Goal: Task Accomplishment & Management: Complete application form

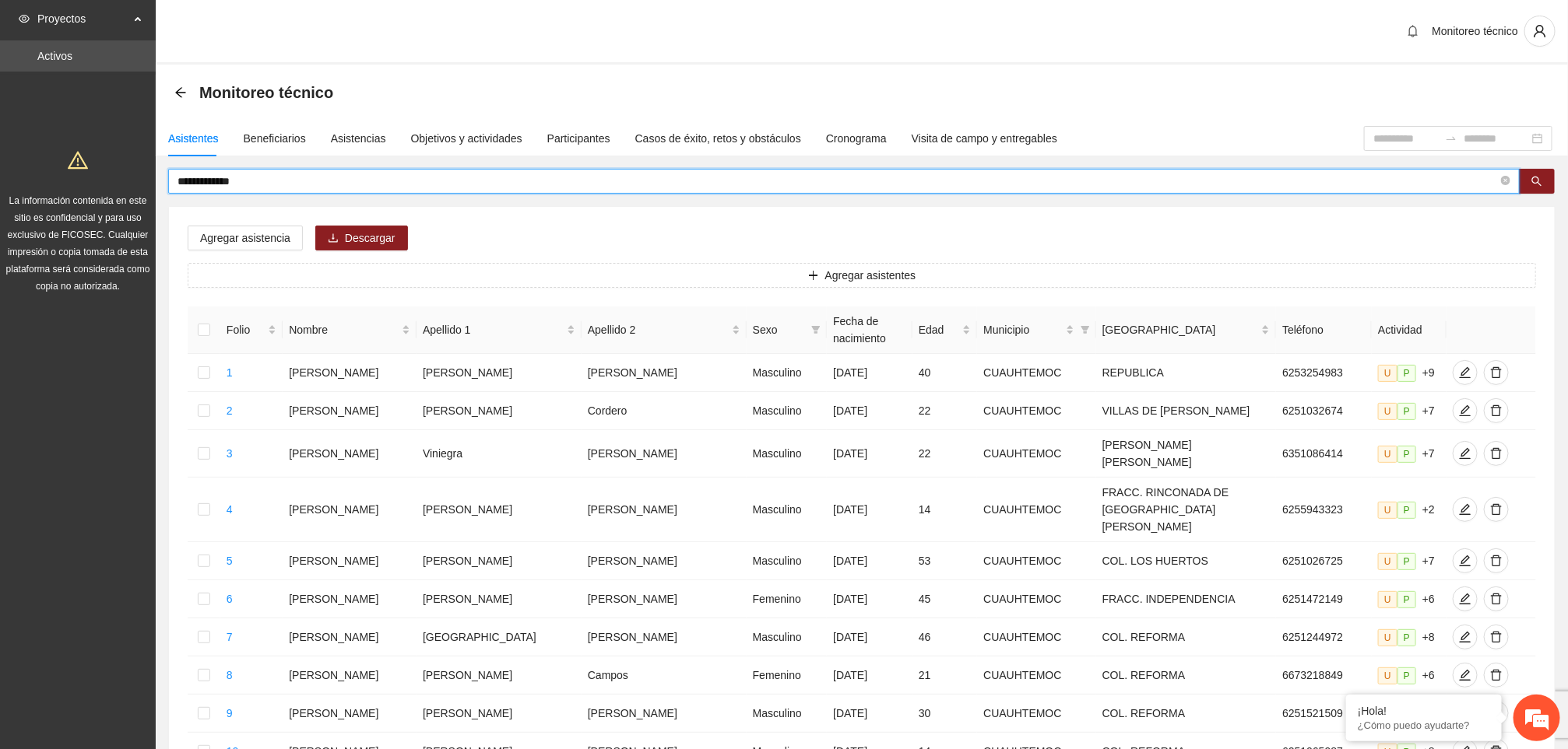
drag, startPoint x: 248, startPoint y: 185, endPoint x: 115, endPoint y: 178, distance: 133.2
click at [115, 178] on section "**********" at bounding box center [784, 672] width 1568 height 1346
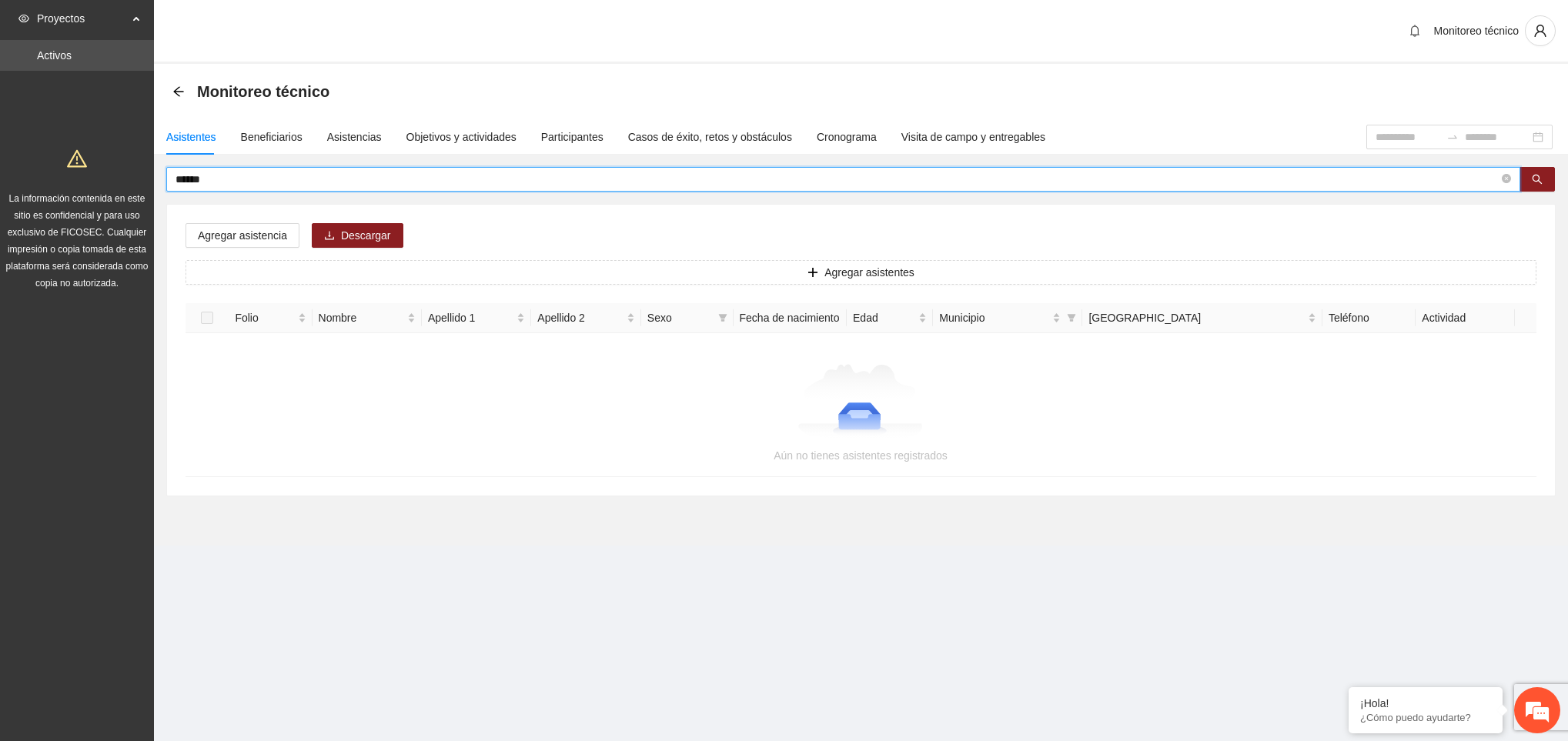
type input "******"
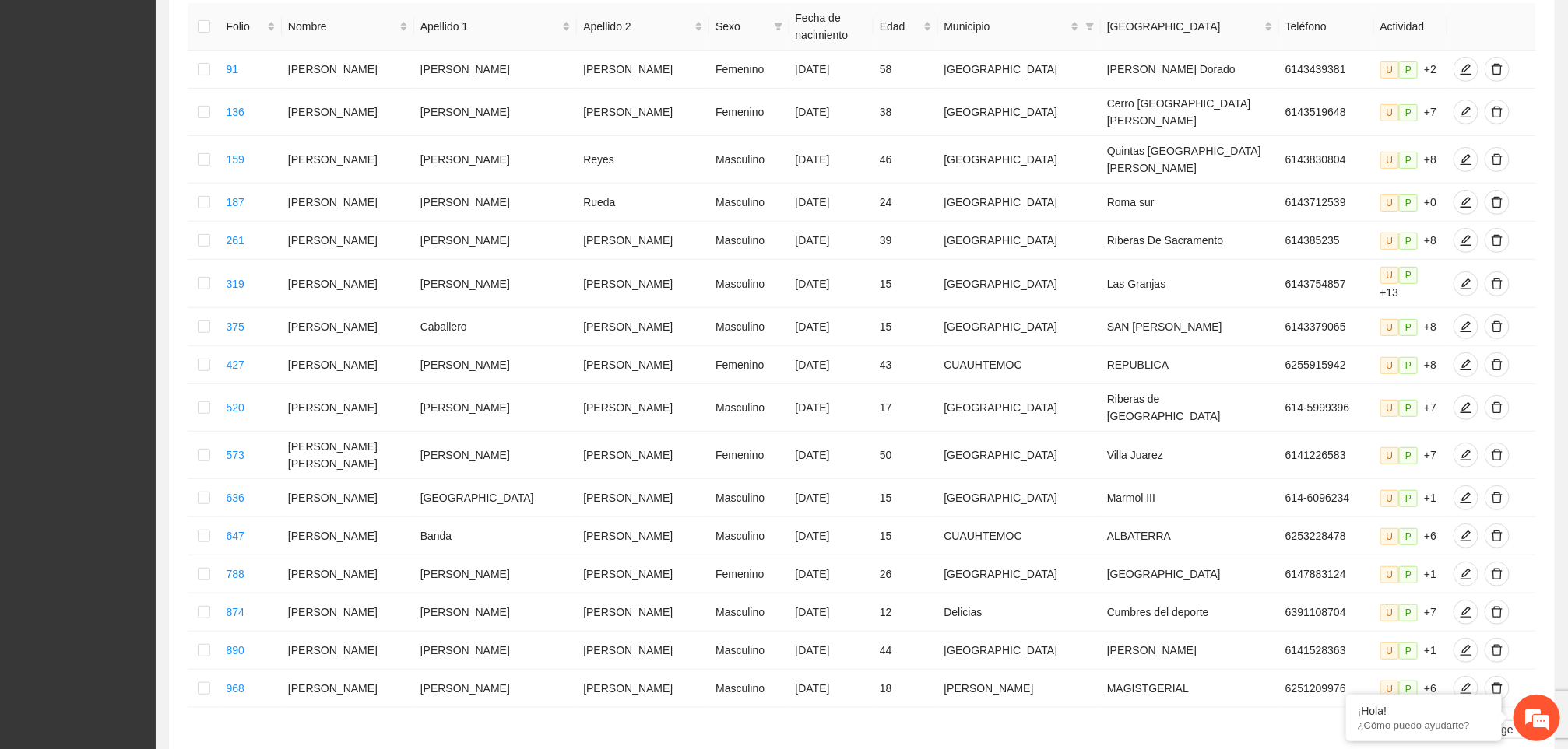
scroll to position [307, 0]
click at [215, 667] on td at bounding box center [203, 686] width 32 height 38
click at [220, 667] on td at bounding box center [203, 686] width 32 height 38
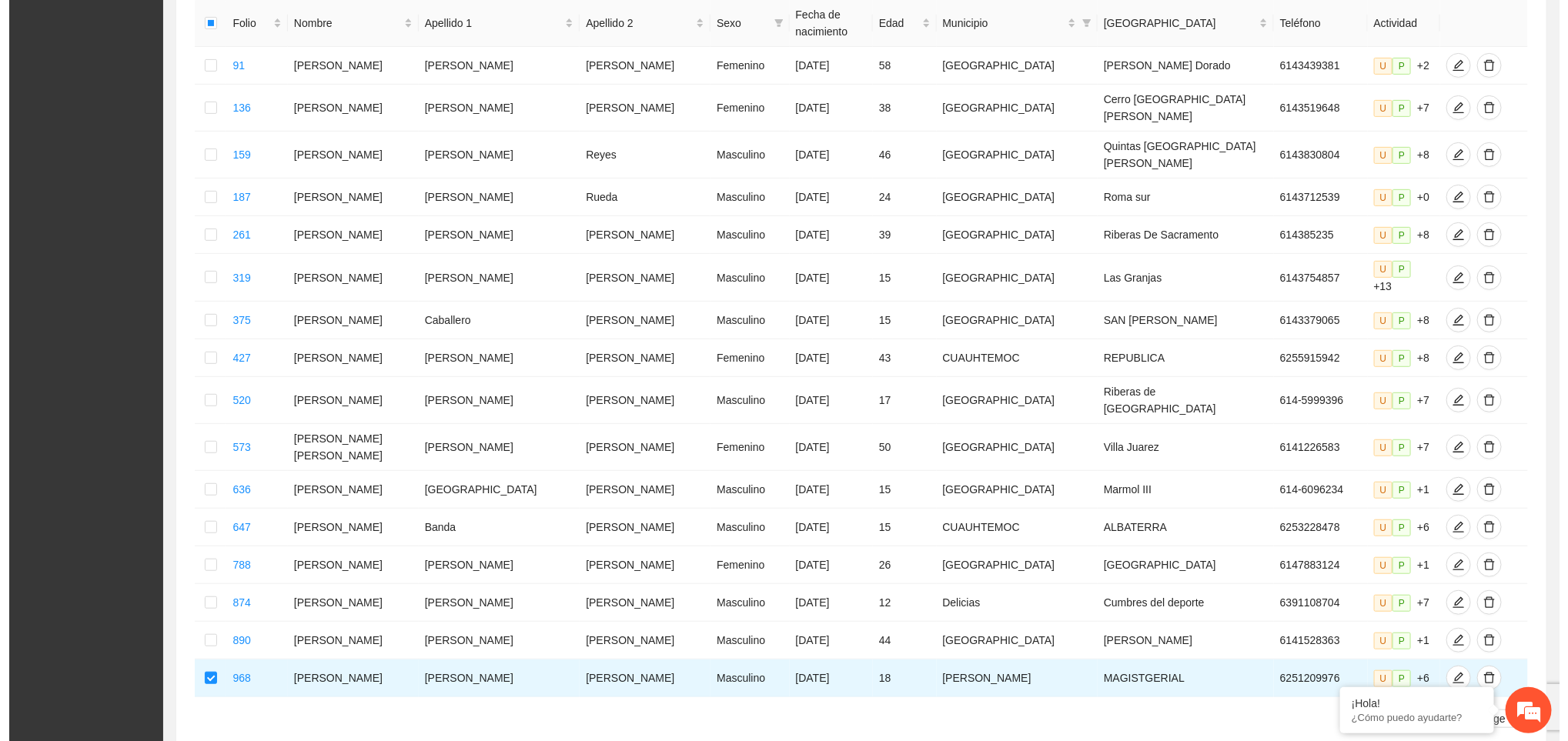
scroll to position [0, 0]
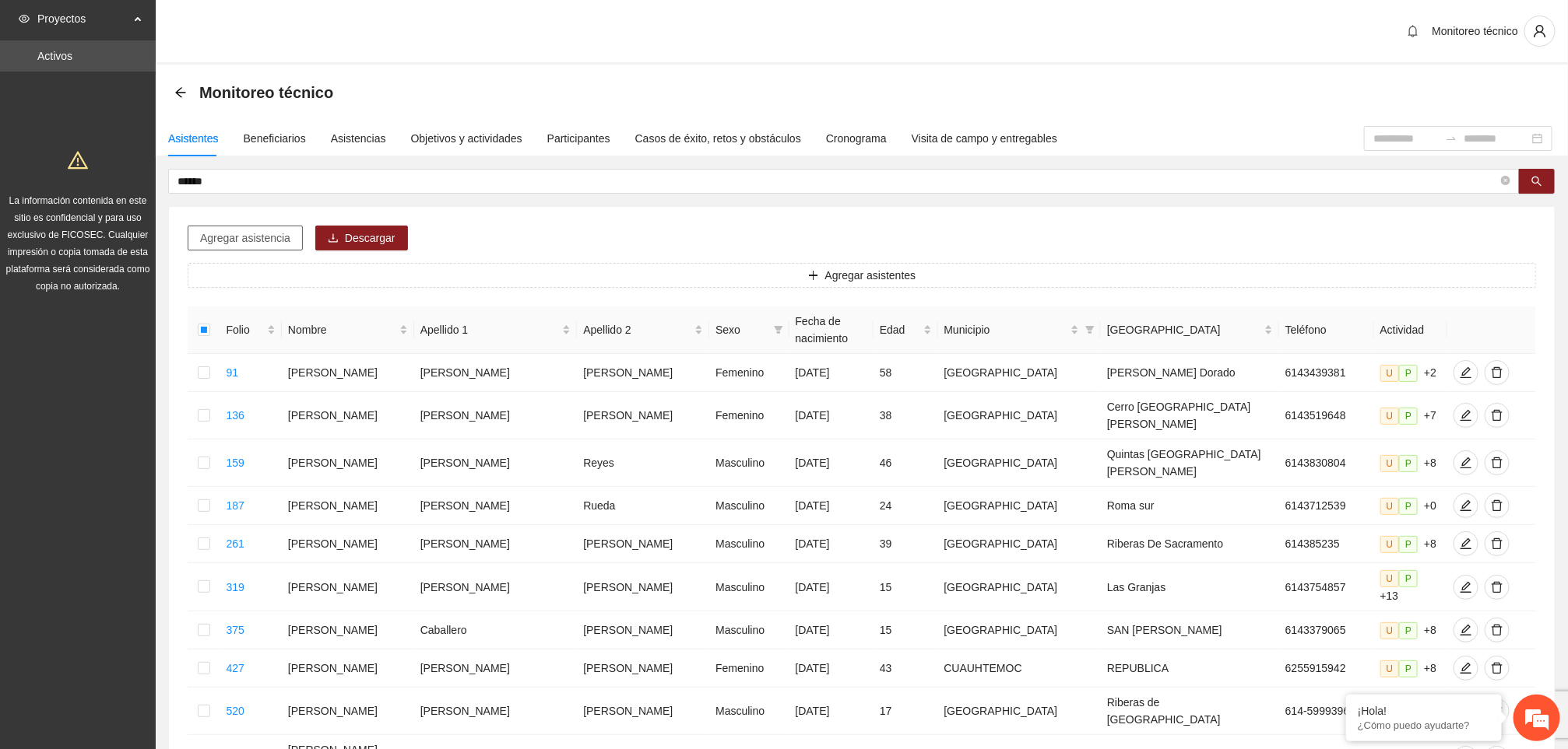
click at [221, 244] on span "Agregar asistencia" at bounding box center [245, 238] width 90 height 17
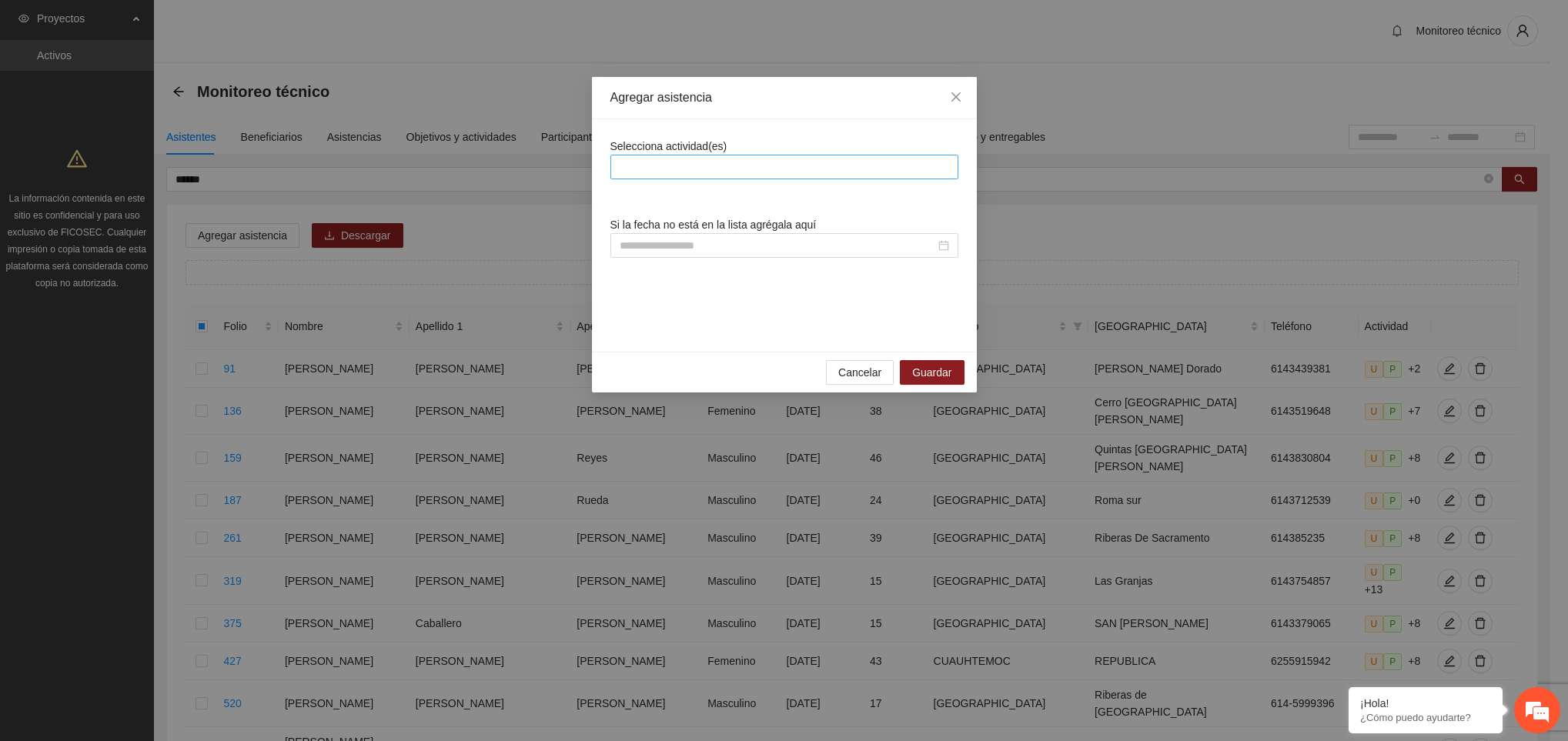
click at [673, 171] on div at bounding box center [784, 167] width 340 height 19
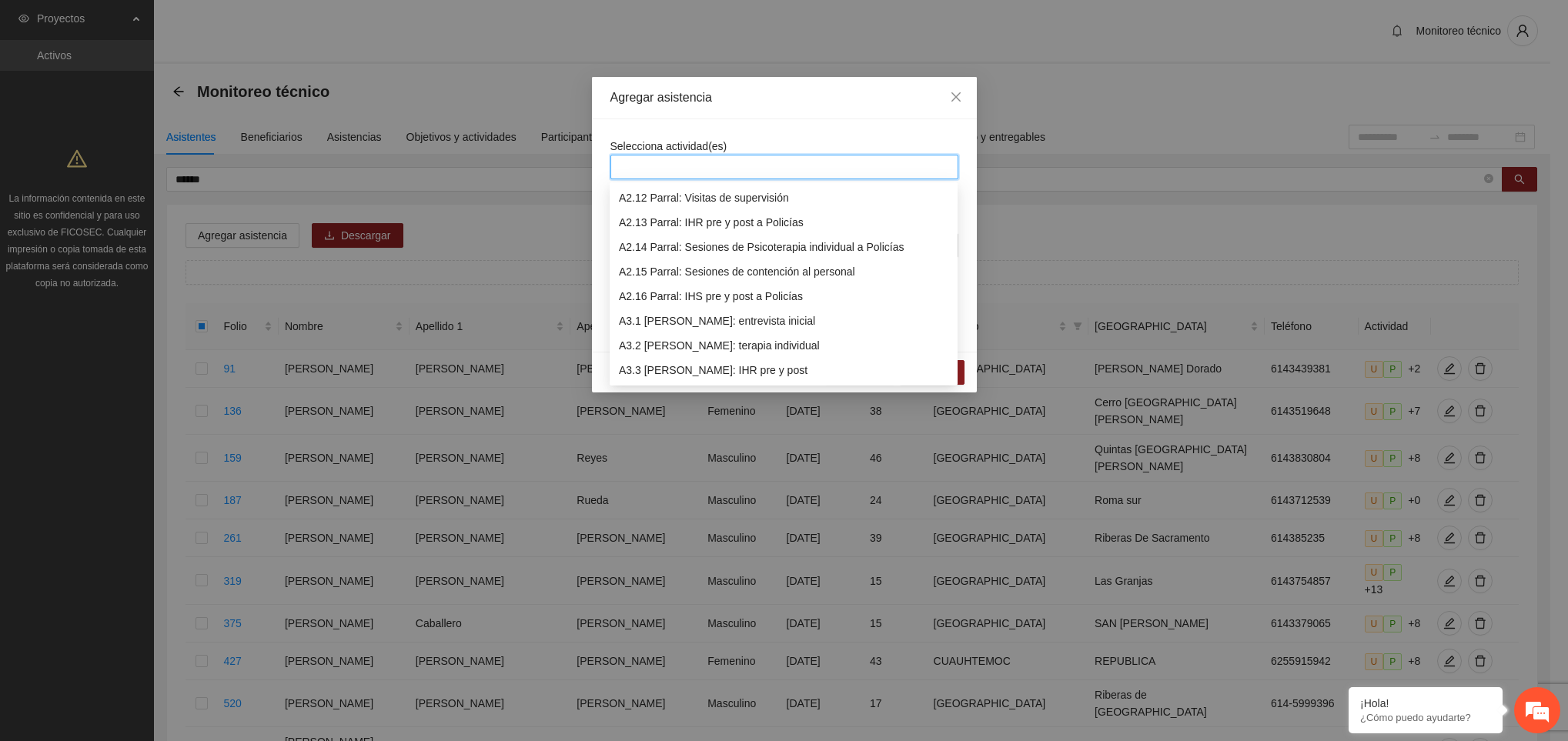
scroll to position [813, 0]
click at [727, 340] on div "A3.9 [PERSON_NAME] Llamadas y/o mensajes a usuarios para programación, seguimie…" at bounding box center [784, 346] width 329 height 17
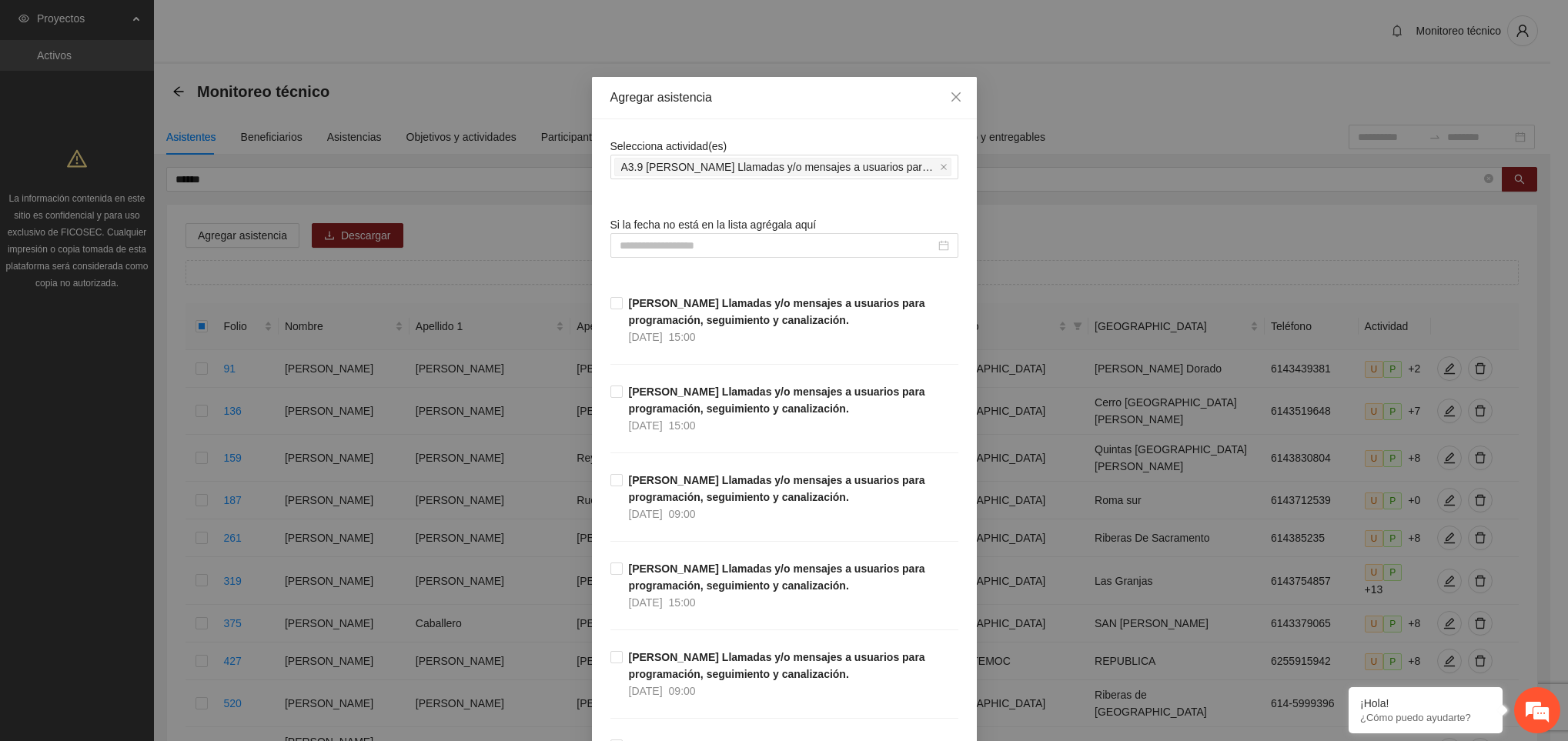
click at [670, 246] on input at bounding box center [777, 245] width 315 height 17
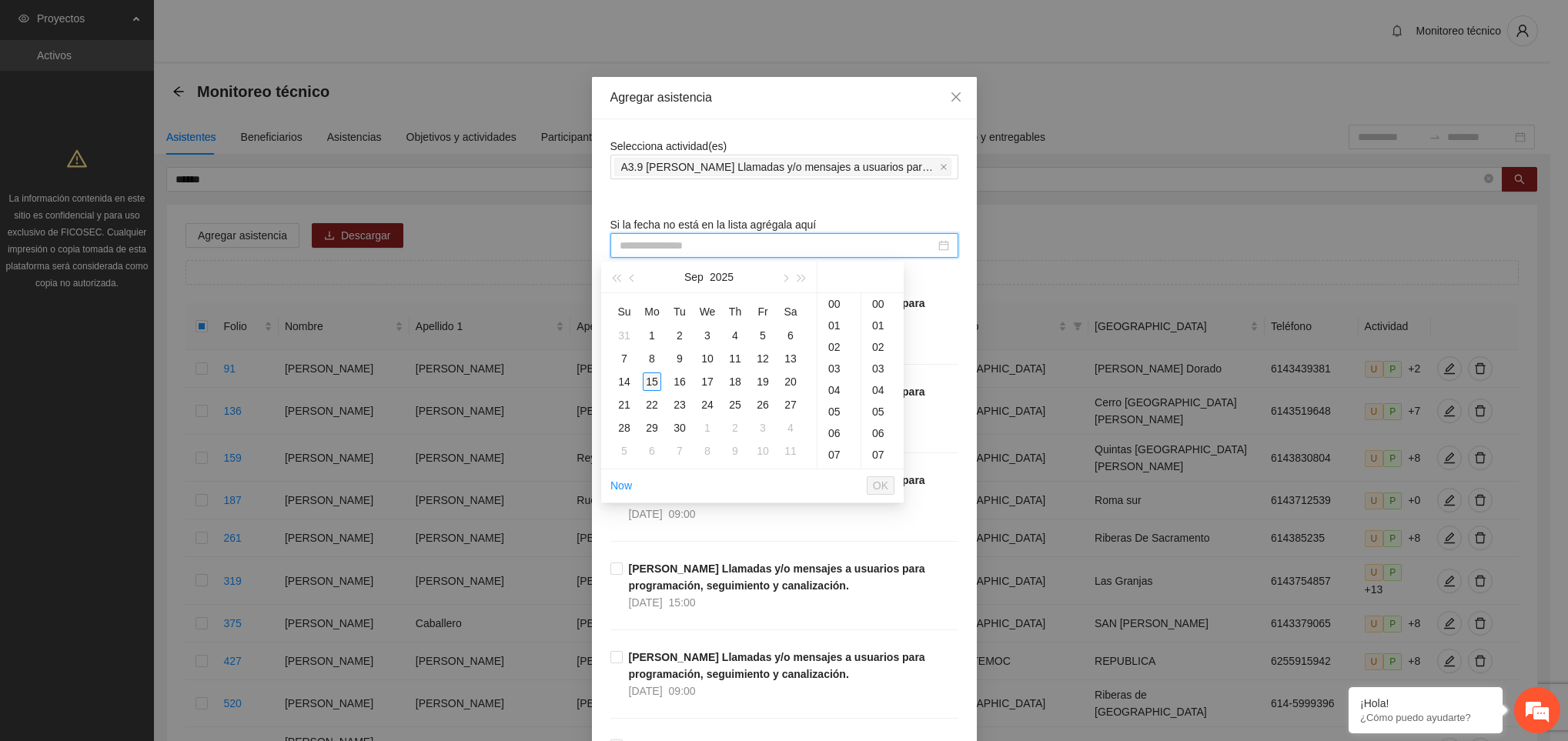
click at [652, 382] on div "15" at bounding box center [652, 381] width 19 height 19
click at [881, 316] on div "30" at bounding box center [882, 320] width 43 height 21
type input "**********"
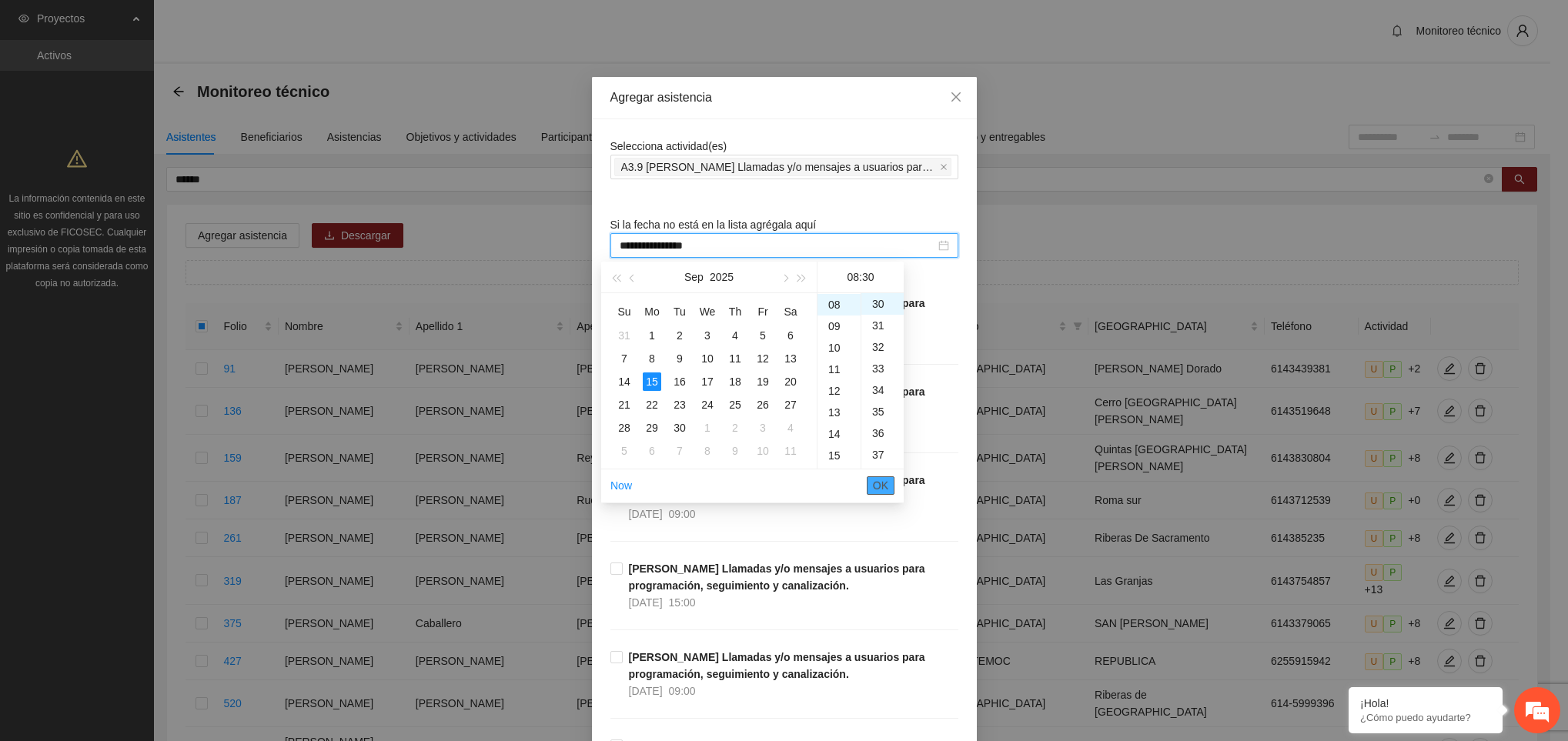
click at [887, 485] on span "OK" at bounding box center [880, 485] width 15 height 17
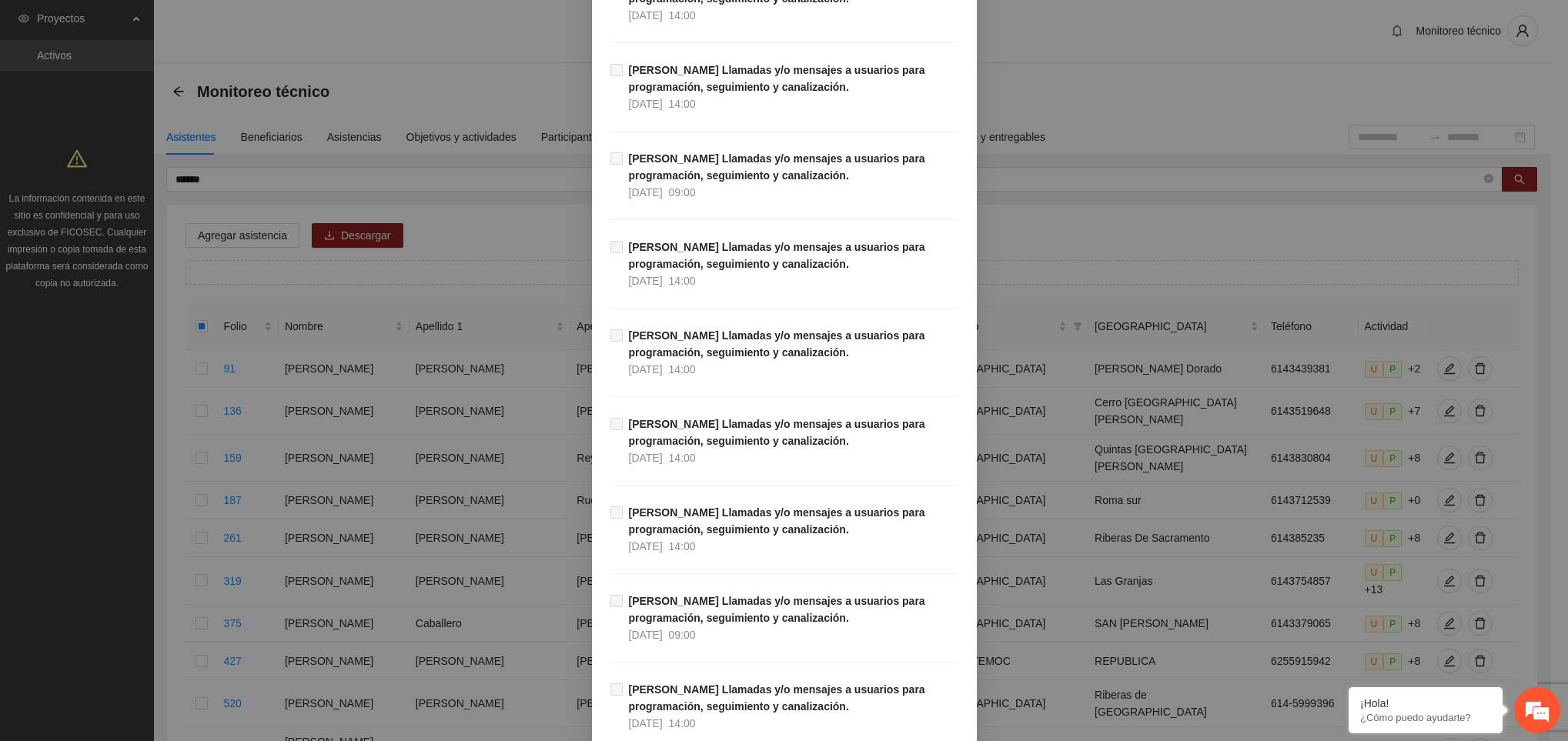
scroll to position [17359, 0]
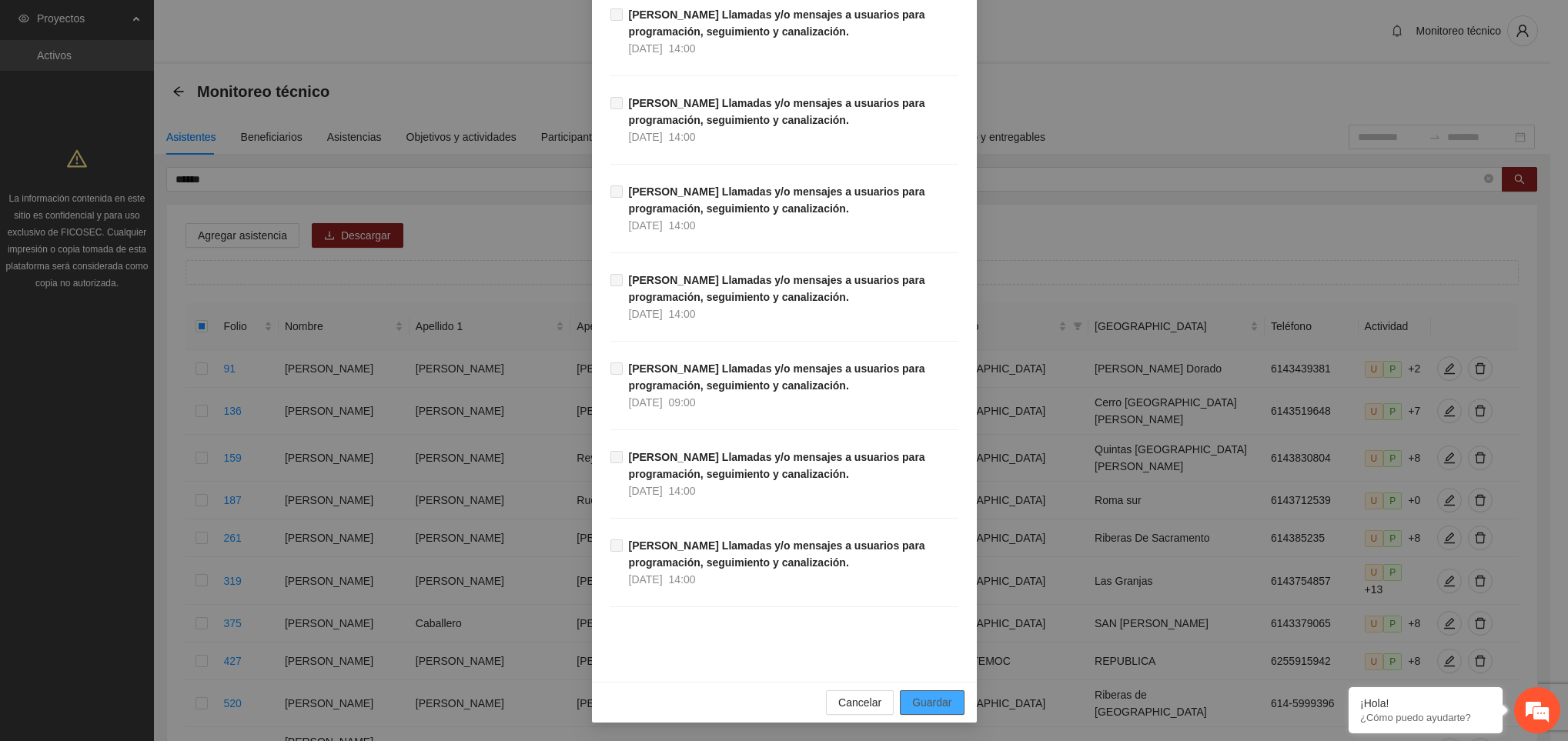
click at [924, 695] on span "Guardar" at bounding box center [931, 703] width 39 height 17
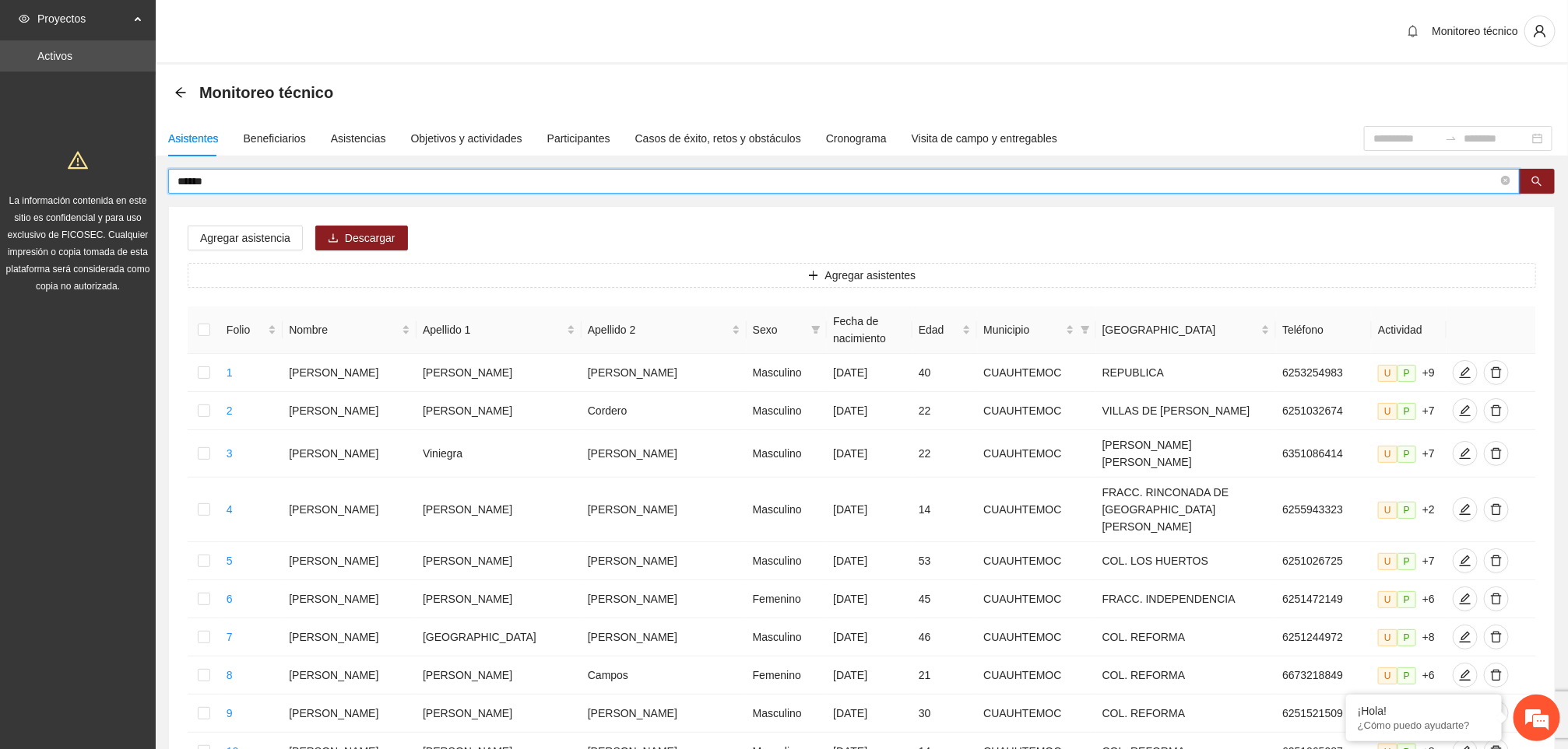
drag, startPoint x: 229, startPoint y: 182, endPoint x: 101, endPoint y: 205, distance: 130.0
click at [101, 205] on section "Proyectos Activos La información contenida en este sitio es confidencial y para…" at bounding box center [784, 672] width 1568 height 1346
type input "*****"
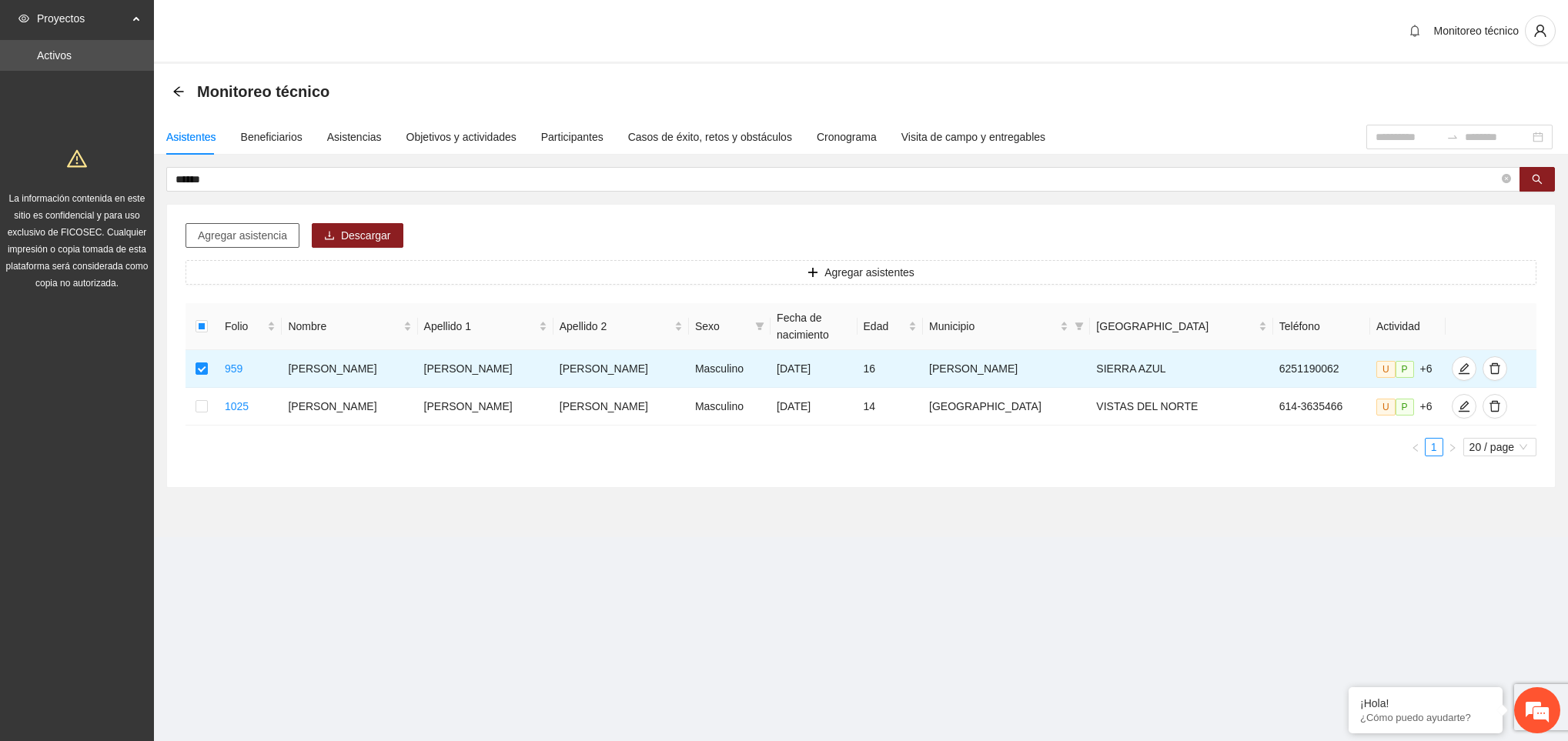
click at [248, 238] on span "Agregar asistencia" at bounding box center [242, 235] width 89 height 17
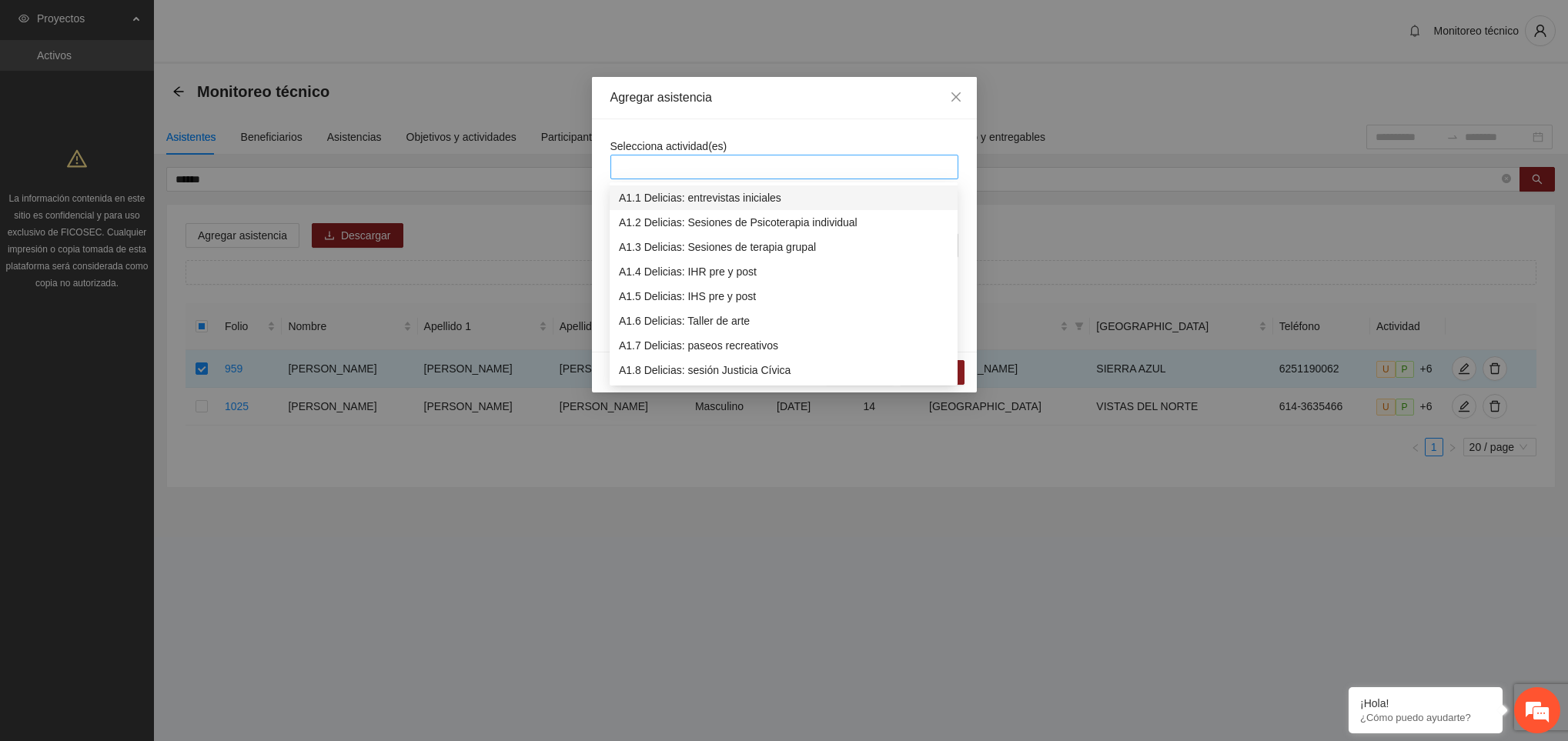
click at [753, 168] on div at bounding box center [784, 167] width 340 height 19
click at [728, 320] on div "A3.9 [PERSON_NAME] Llamadas y/o mensajes a usuarios para programación, seguimie…" at bounding box center [784, 322] width 329 height 17
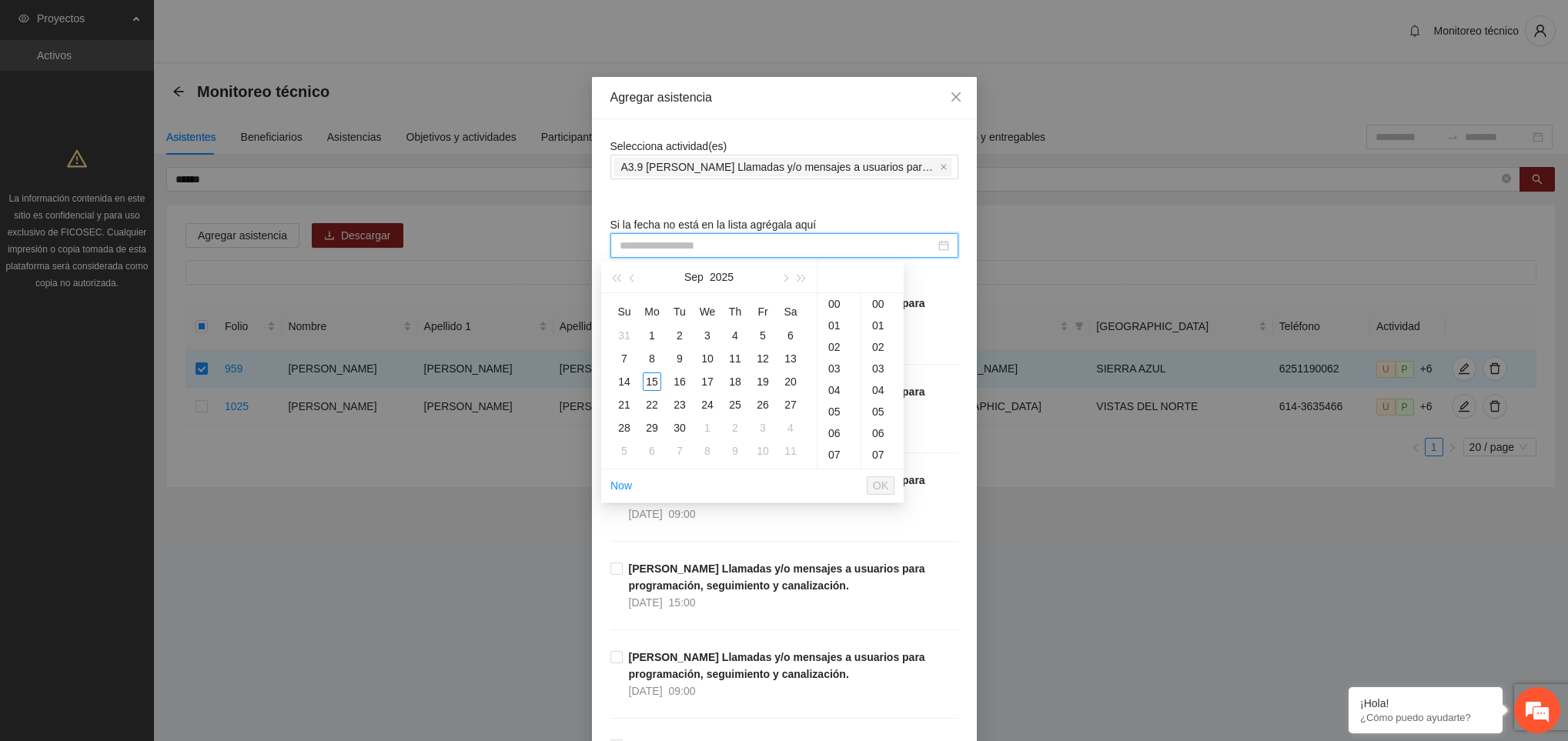
click at [670, 248] on input at bounding box center [777, 245] width 315 height 17
click at [658, 386] on div "15" at bounding box center [652, 381] width 19 height 19
click at [836, 305] on div "08" at bounding box center [839, 305] width 43 height 21
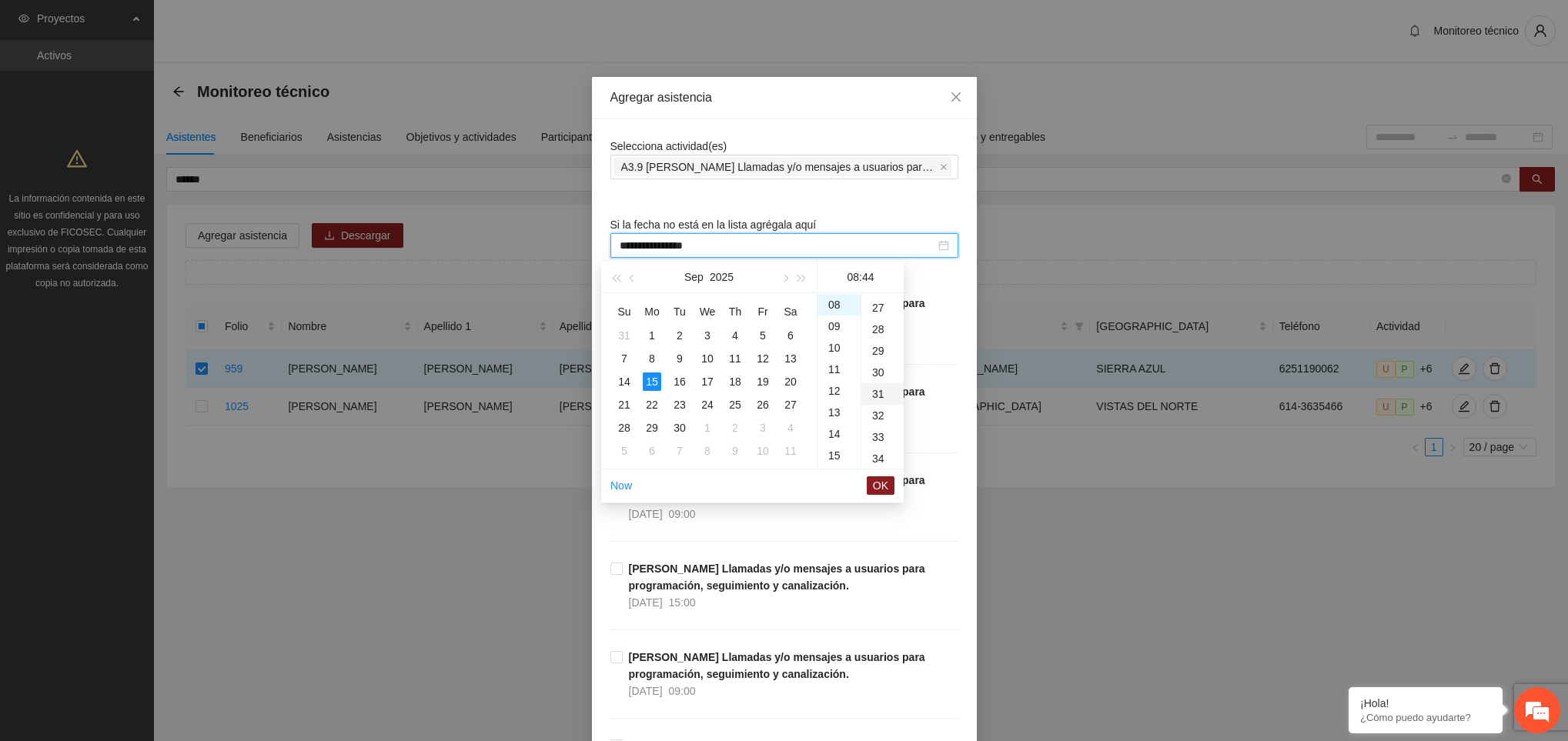
click at [884, 395] on div "31" at bounding box center [882, 394] width 43 height 21
type input "**********"
click at [882, 488] on span "OK" at bounding box center [880, 485] width 15 height 17
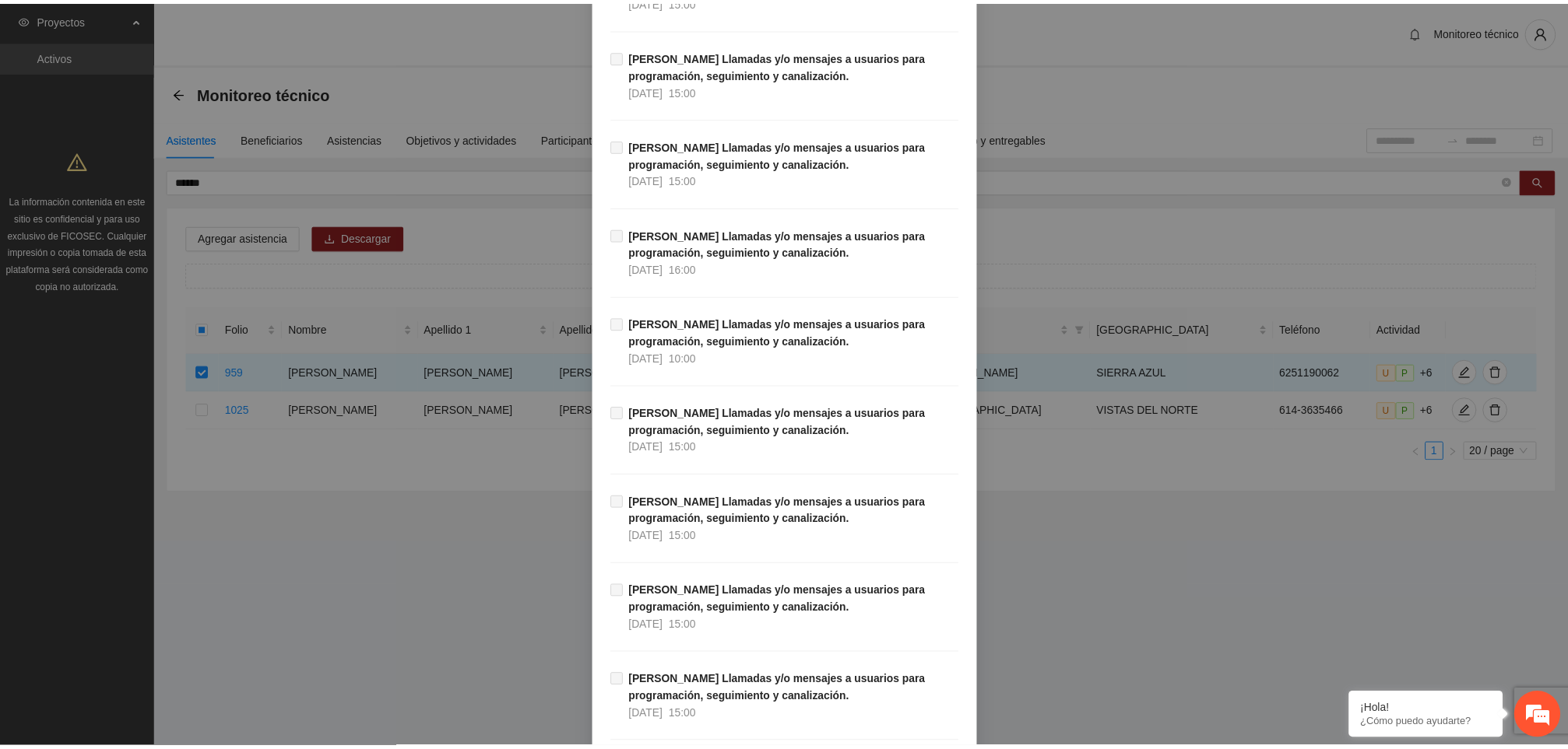
scroll to position [17547, 0]
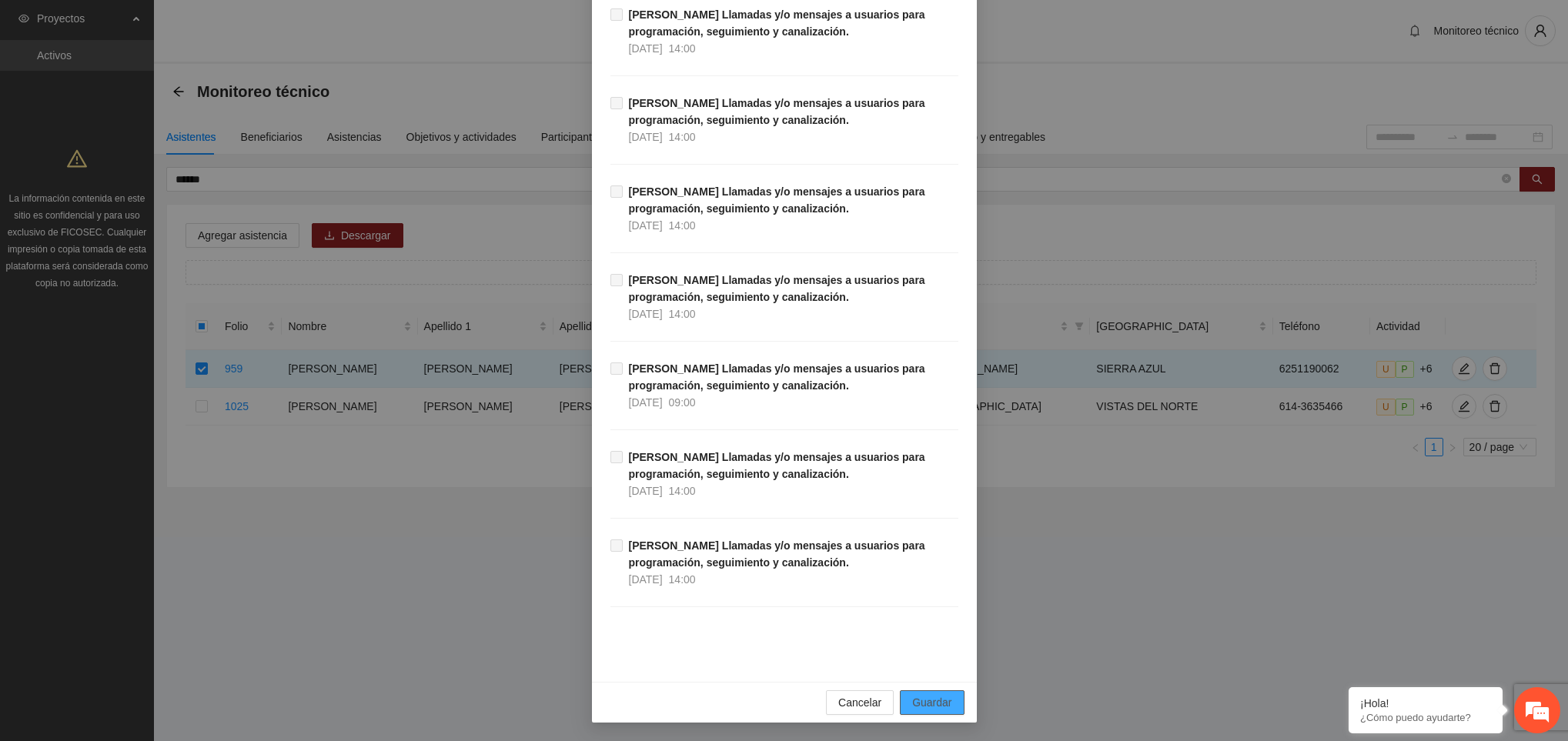
click at [945, 712] on button "Guardar" at bounding box center [932, 703] width 64 height 25
